Goal: Information Seeking & Learning: Learn about a topic

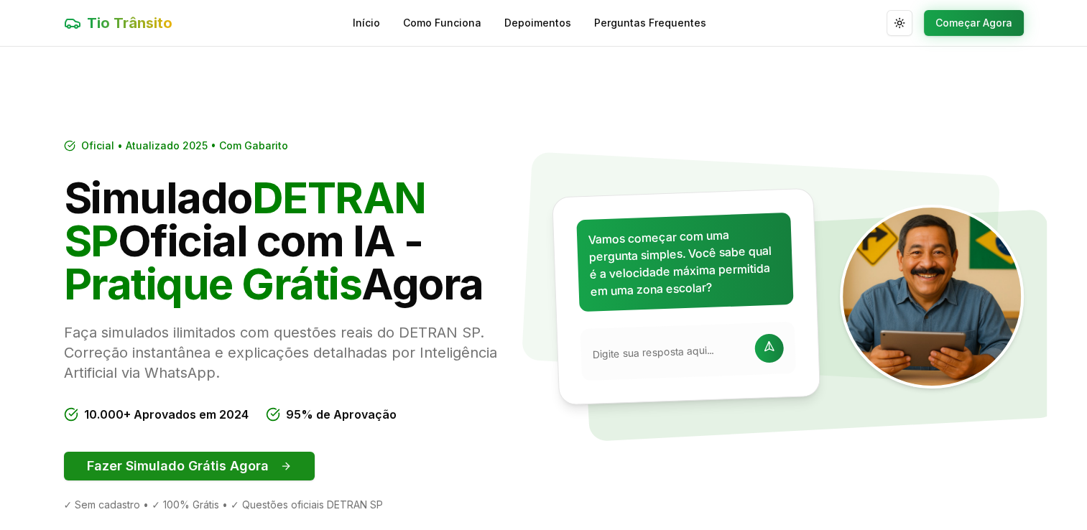
click at [247, 461] on button "Fazer Simulado Grátis Agora" at bounding box center [189, 466] width 251 height 29
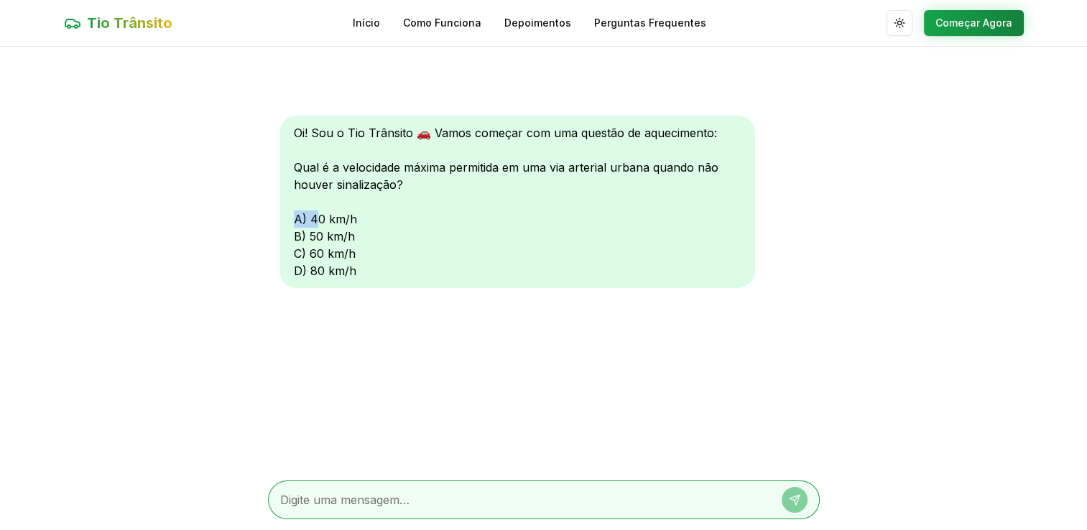
drag, startPoint x: 262, startPoint y: 226, endPoint x: 316, endPoint y: 220, distance: 54.2
click at [316, 220] on main "Oi! Sou o Tio Trânsito 🚗 Vamos começar com uma questão de aquecimento: Qual é a…" at bounding box center [543, 289] width 1087 height 484
drag, startPoint x: 316, startPoint y: 220, endPoint x: 299, endPoint y: 220, distance: 16.5
click at [299, 220] on div "Oi! Sou o Tio Trânsito 🚗 Vamos começar com uma questão de aquecimento: Qual é a…" at bounding box center [518, 202] width 476 height 172
click at [243, 307] on main "Oi! Sou o Tio Trânsito 🚗 Vamos começar com uma questão de aquecimento: Qual é a…" at bounding box center [543, 289] width 1087 height 484
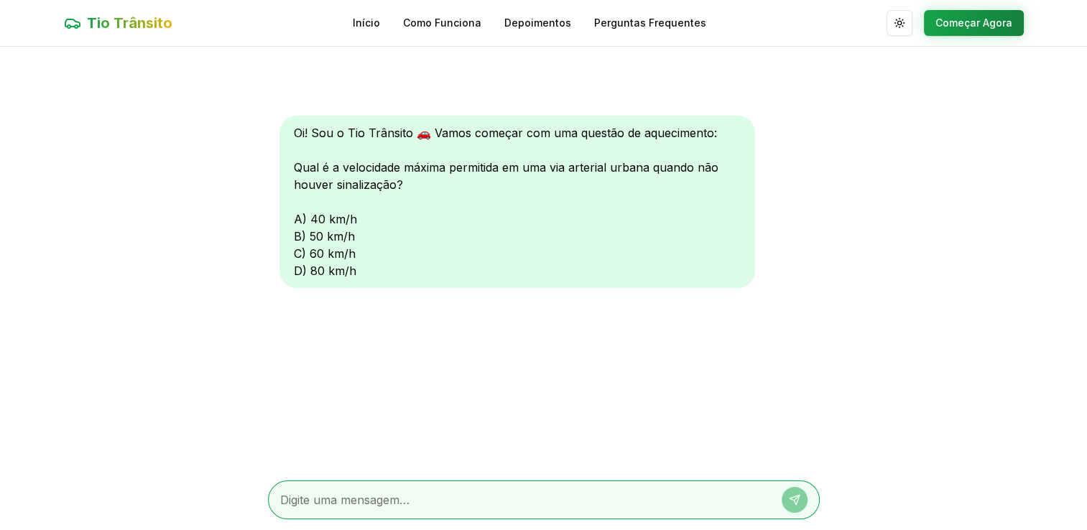
click at [336, 218] on div "Oi! Sou o Tio Trânsito 🚗 Vamos começar com uma questão de aquecimento: Qual é a…" at bounding box center [518, 202] width 476 height 172
click at [294, 220] on div "Oi! Sou o Tio Trânsito 🚗 Vamos começar com uma questão de aquecimento: Qual é a…" at bounding box center [518, 202] width 476 height 172
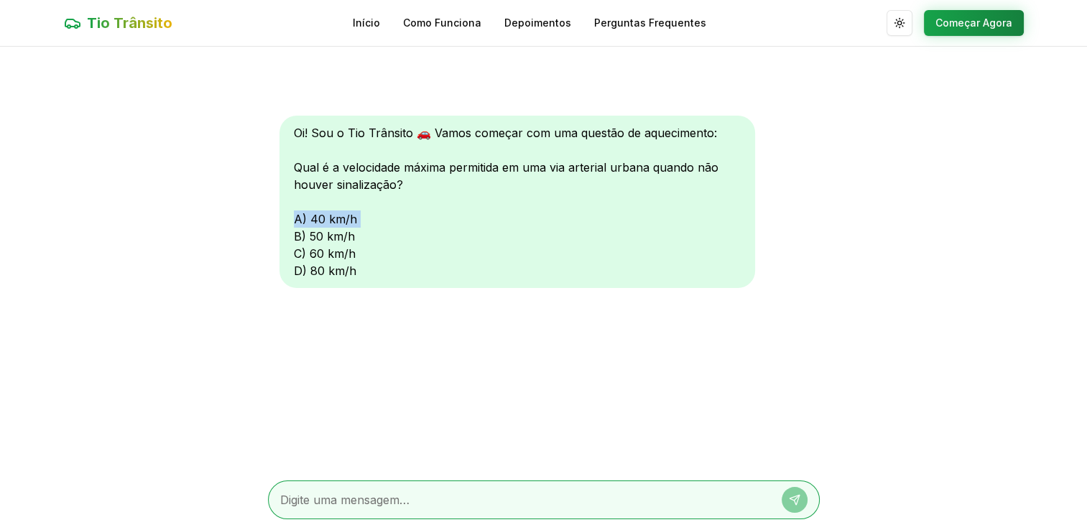
copy div "A) 40 km/h"
click at [287, 499] on textarea at bounding box center [523, 500] width 487 height 17
paste textarea "A) 40 km/h"
type textarea "A) 40 km/h"
